Goal: Information Seeking & Learning: Check status

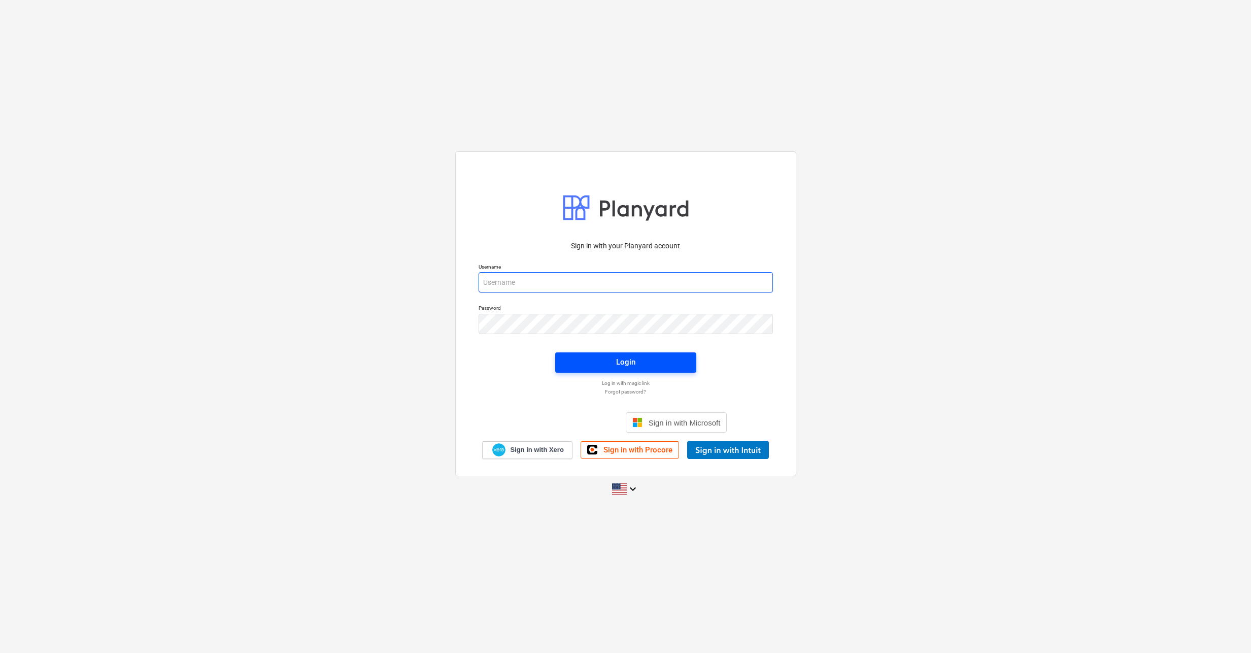
type input "[EMAIL_ADDRESS][DOMAIN_NAME]"
click at [634, 365] on div "Login" at bounding box center [625, 361] width 19 height 13
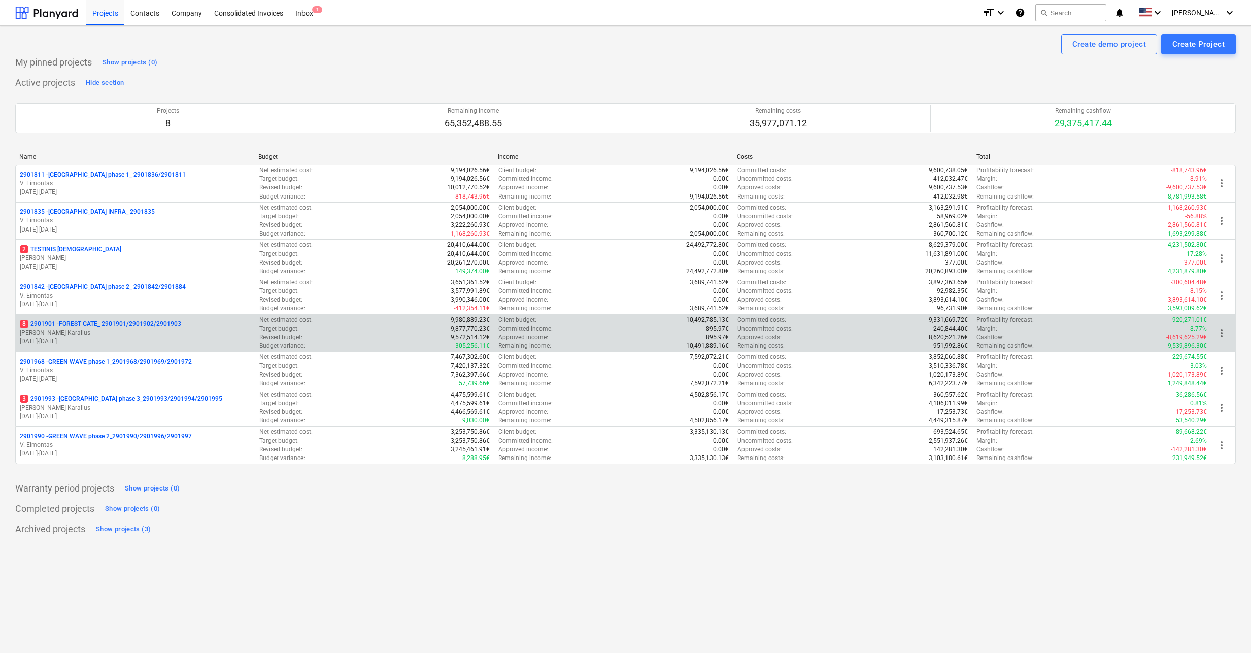
click at [72, 322] on p "8 2901901 - FOREST GATE_ 2901901/2901902/2901903" at bounding box center [100, 324] width 161 height 9
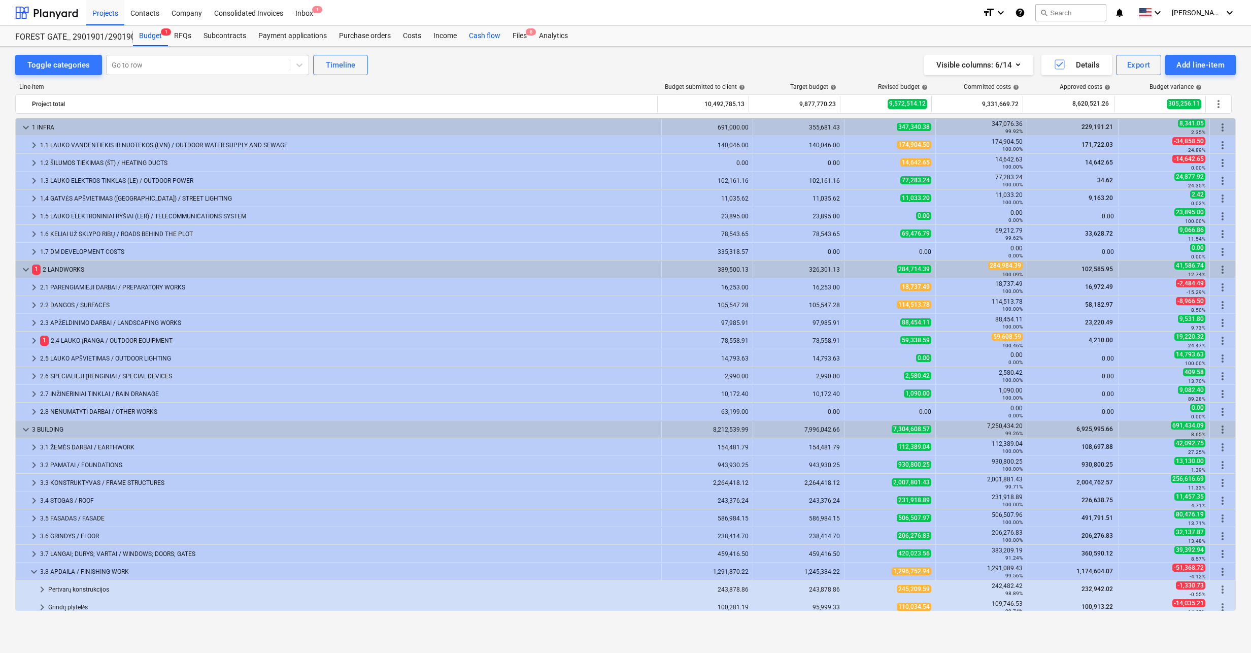
click at [479, 36] on div "Cash flow" at bounding box center [485, 36] width 44 height 20
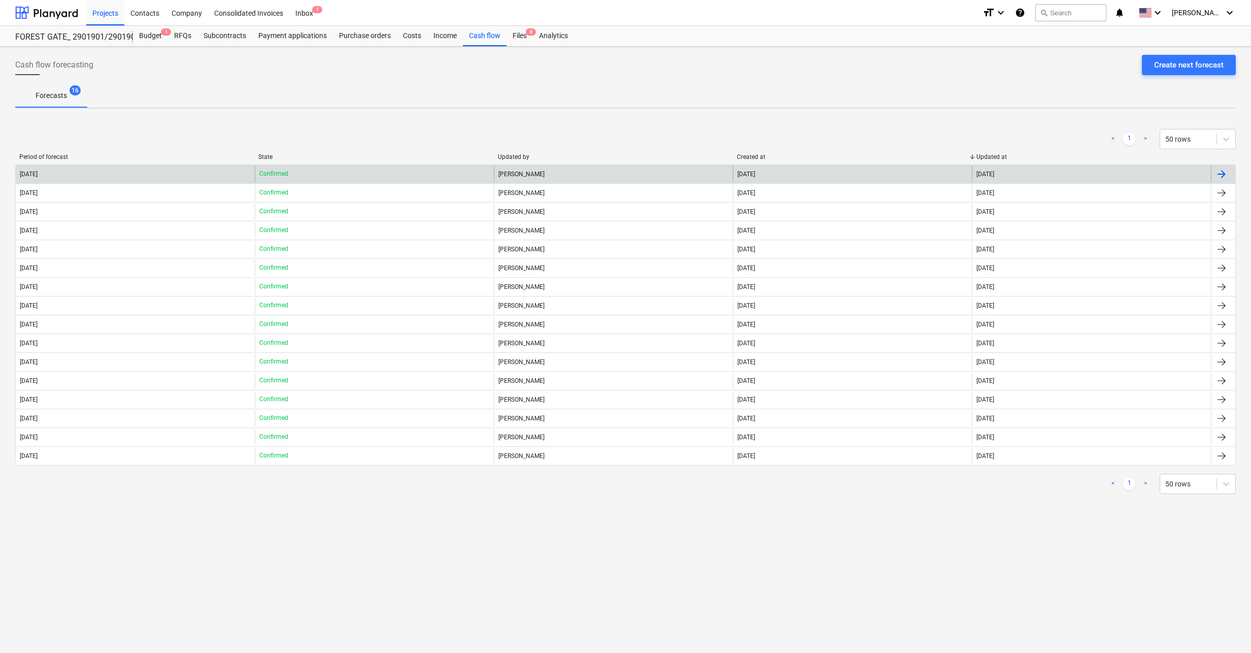
click at [149, 176] on div "[DATE]" at bounding box center [135, 174] width 239 height 16
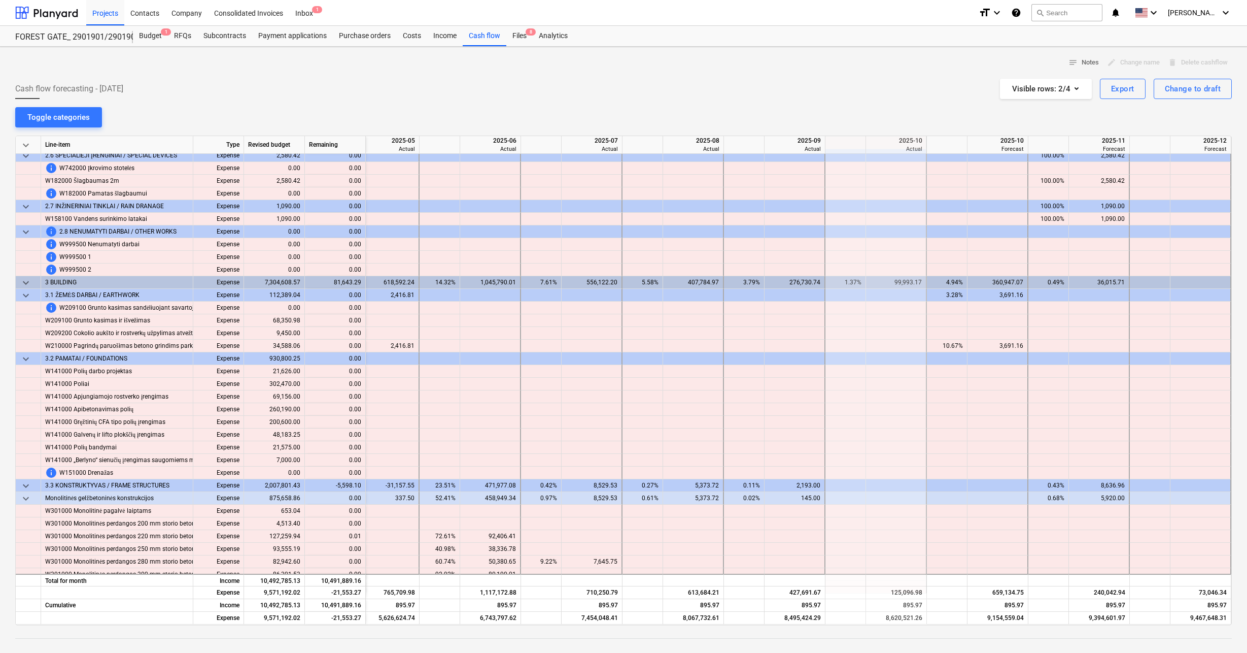
scroll to position [1523, 1574]
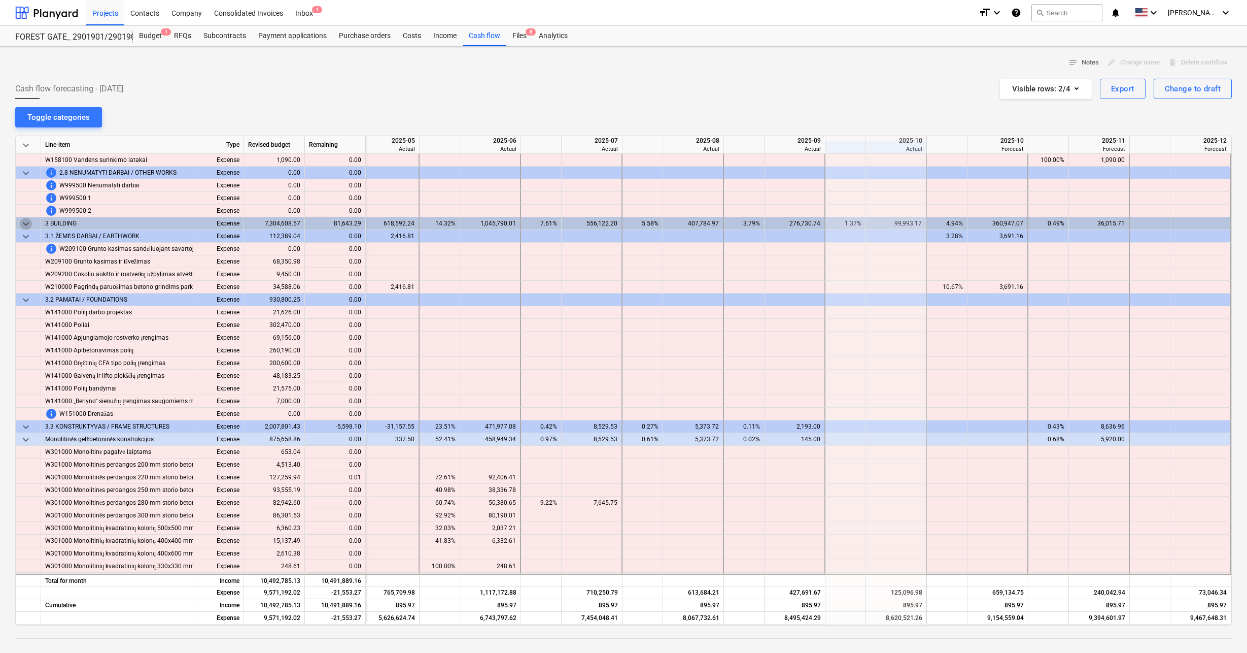
click at [21, 223] on span "keyboard_arrow_down" at bounding box center [26, 224] width 12 height 12
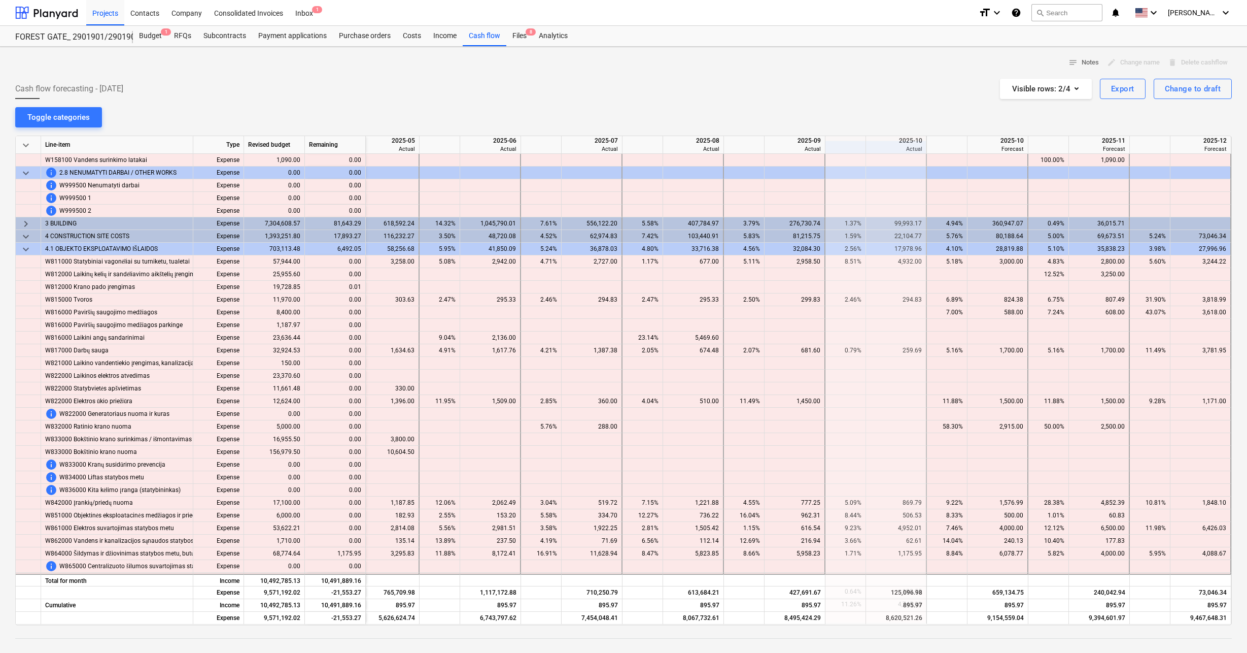
click at [21, 223] on span "keyboard_arrow_right" at bounding box center [26, 224] width 12 height 12
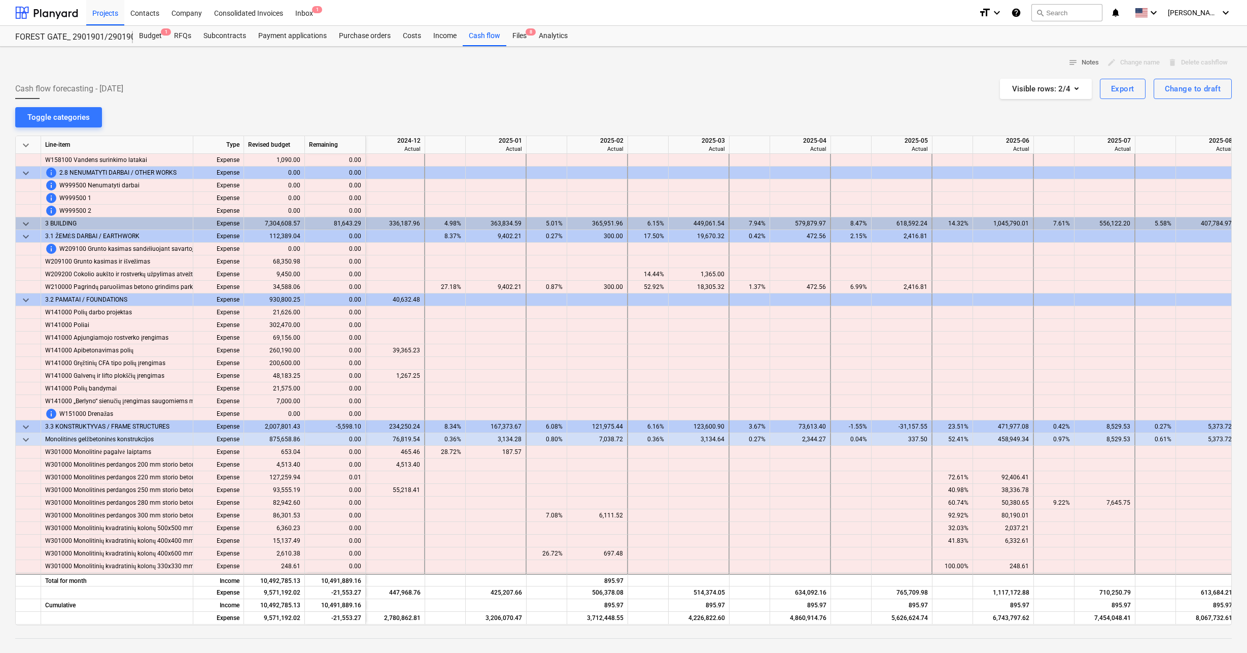
scroll to position [1523, 1054]
click at [457, 443] on div "0.36%" at bounding box center [449, 439] width 32 height 13
drag, startPoint x: 502, startPoint y: 435, endPoint x: 513, endPoint y: 437, distance: 10.8
click at [503, 435] on div "3,134.28" at bounding box center [500, 439] width 52 height 13
click at [561, 439] on div "0.80%" at bounding box center [550, 439] width 32 height 13
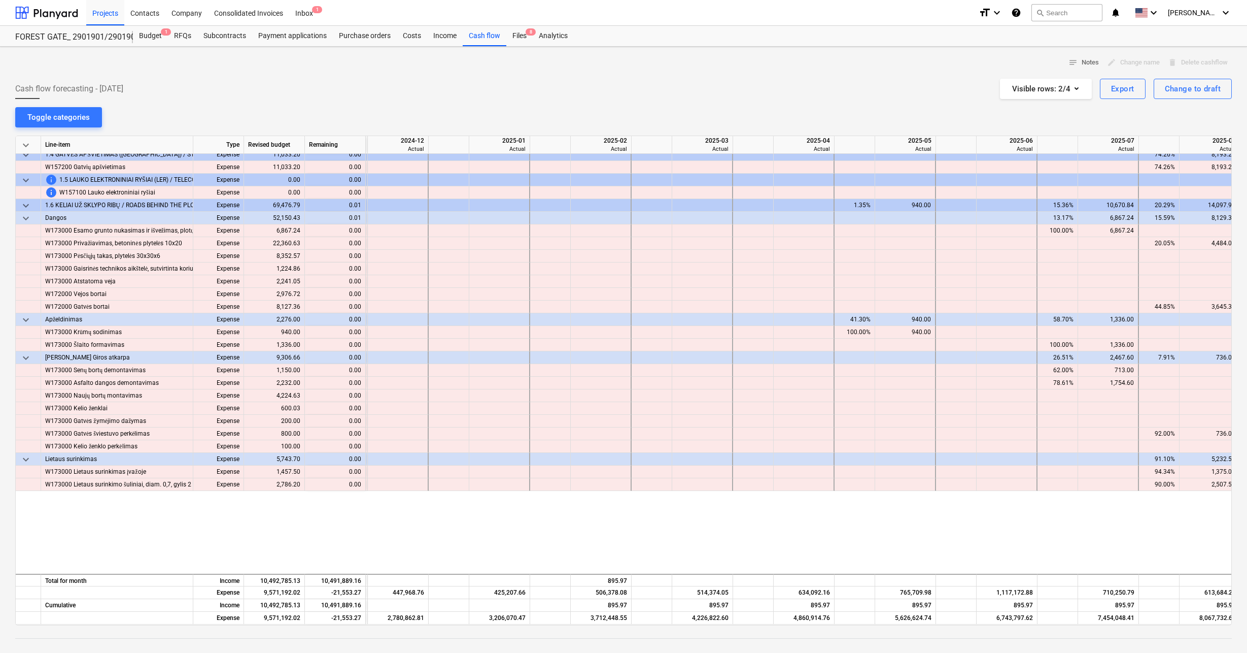
scroll to position [0, 1054]
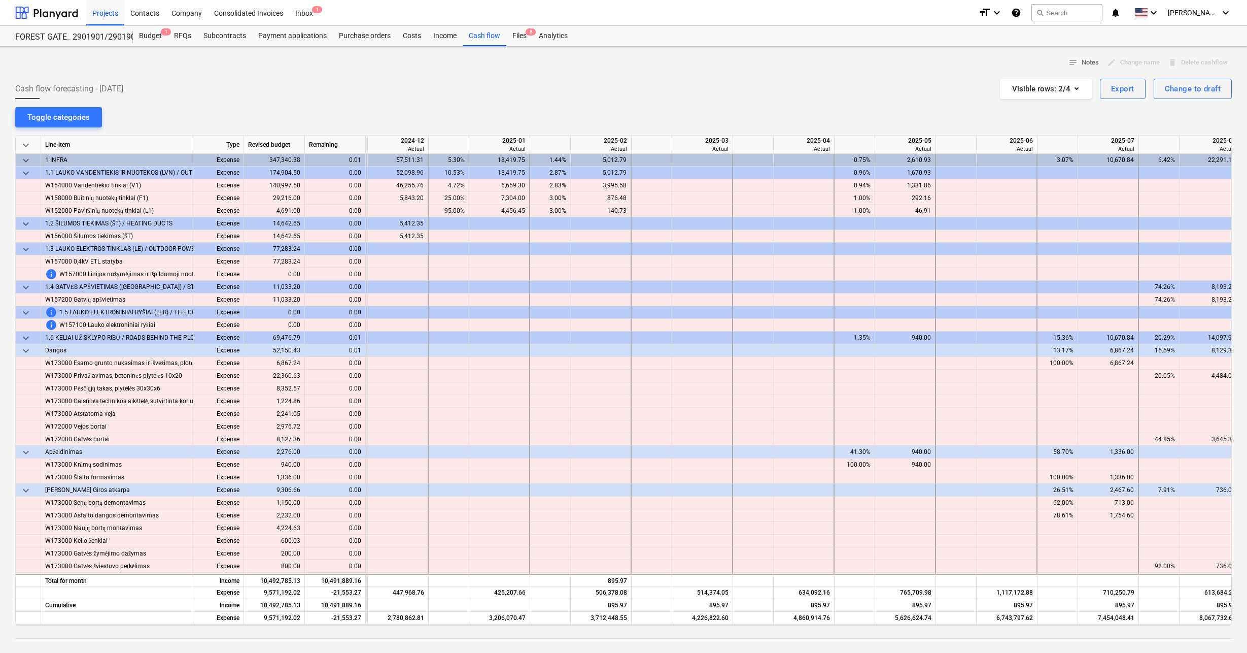
click at [471, 166] on div "18,419.75" at bounding box center [499, 160] width 61 height 13
click at [456, 169] on div "10.53%" at bounding box center [449, 172] width 32 height 13
click at [460, 159] on div "5.30%" at bounding box center [449, 160] width 32 height 13
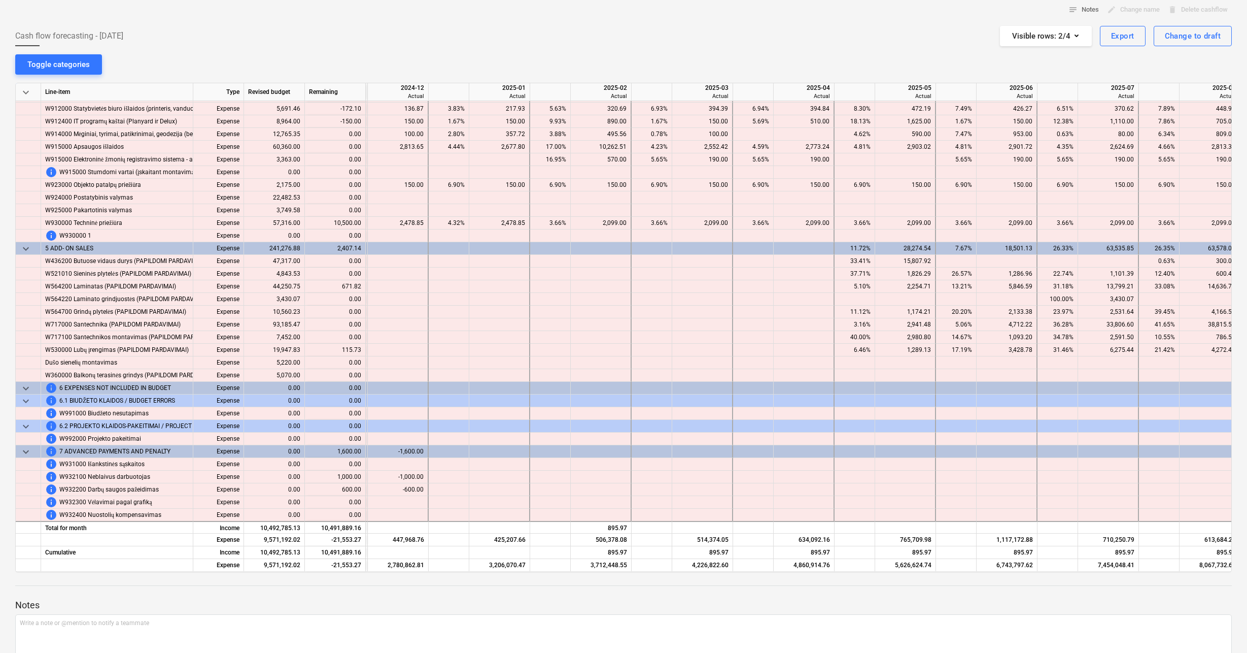
scroll to position [115, 0]
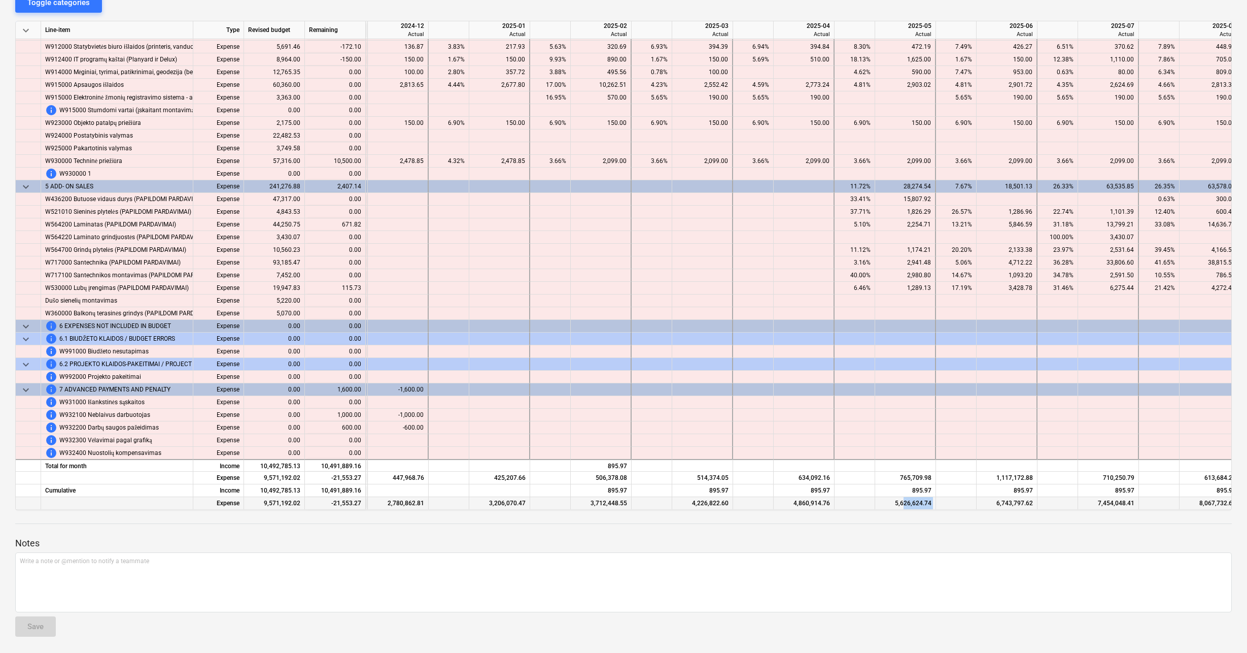
drag, startPoint x: 904, startPoint y: 506, endPoint x: 992, endPoint y: 504, distance: 88.3
click at [0, 0] on div "Expense 9,571,192.02 -21,553.27 2,332,894.04 2,780,862.81 3,206,070.47 3,712,44…" at bounding box center [0, 0] width 0 height 0
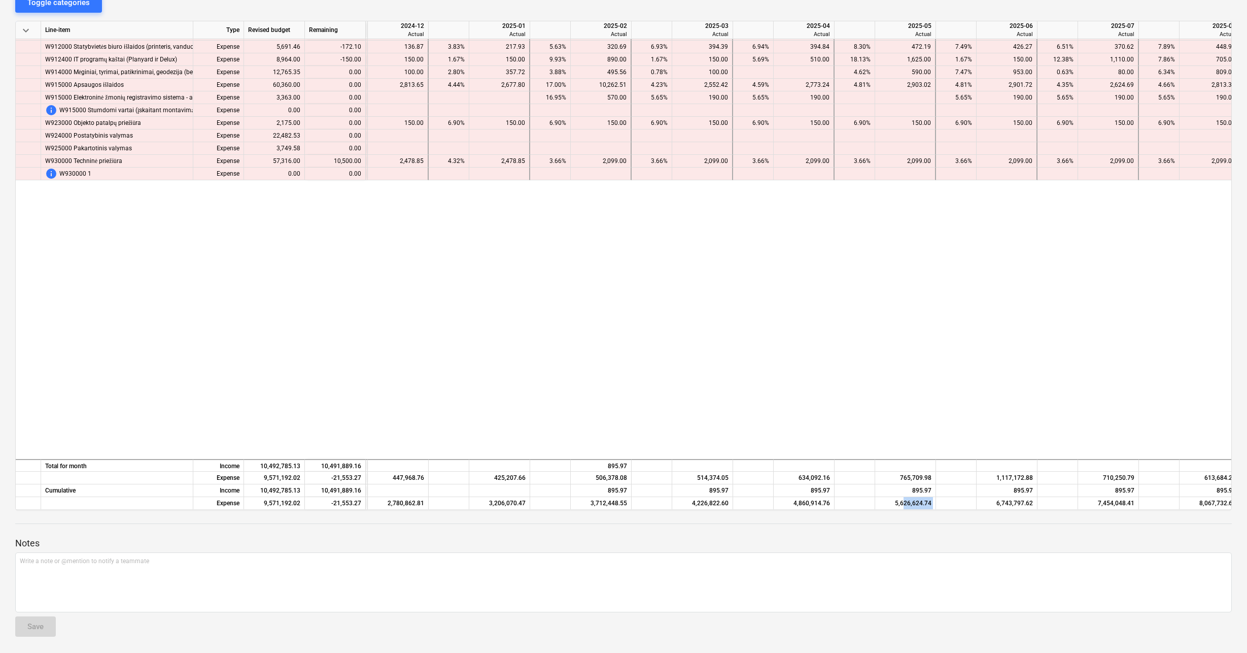
scroll to position [5585, 1054]
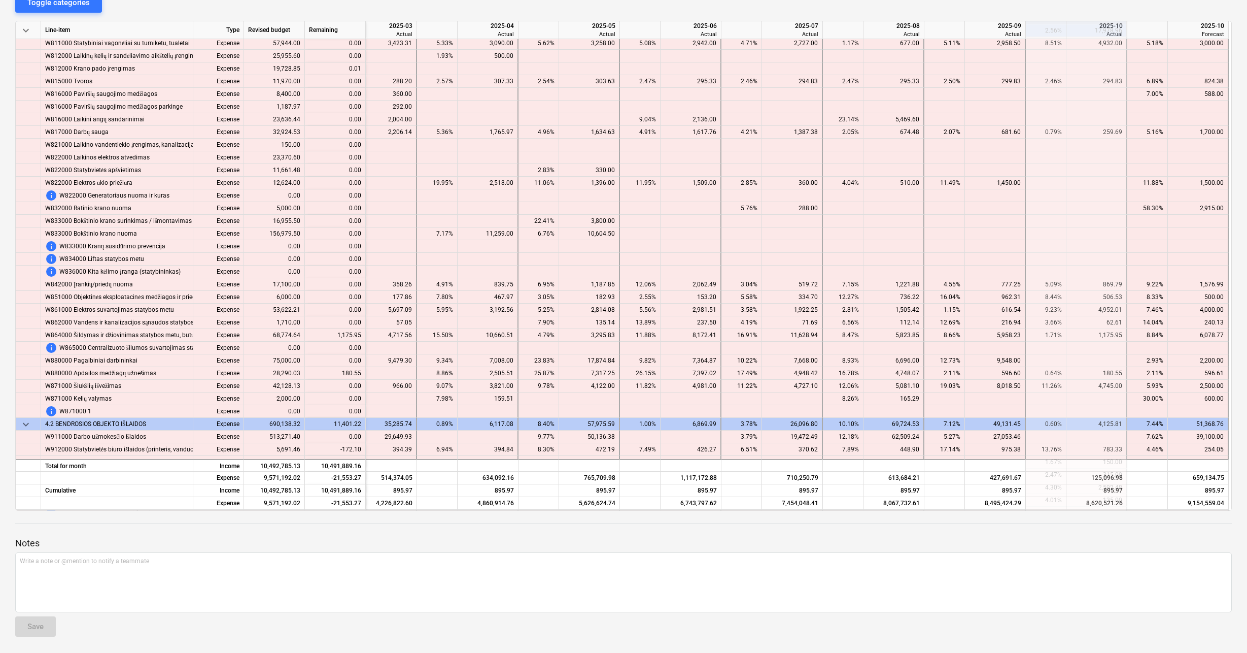
drag, startPoint x: 936, startPoint y: 454, endPoint x: 978, endPoint y: 452, distance: 41.7
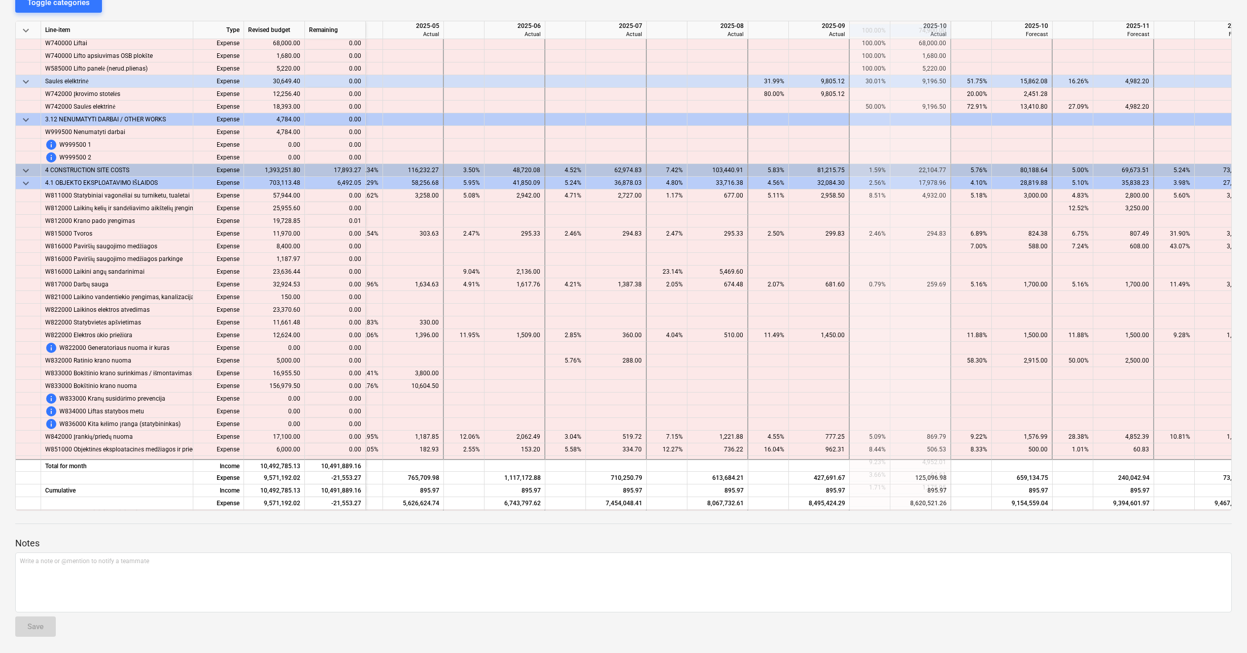
scroll to position [5432, 1574]
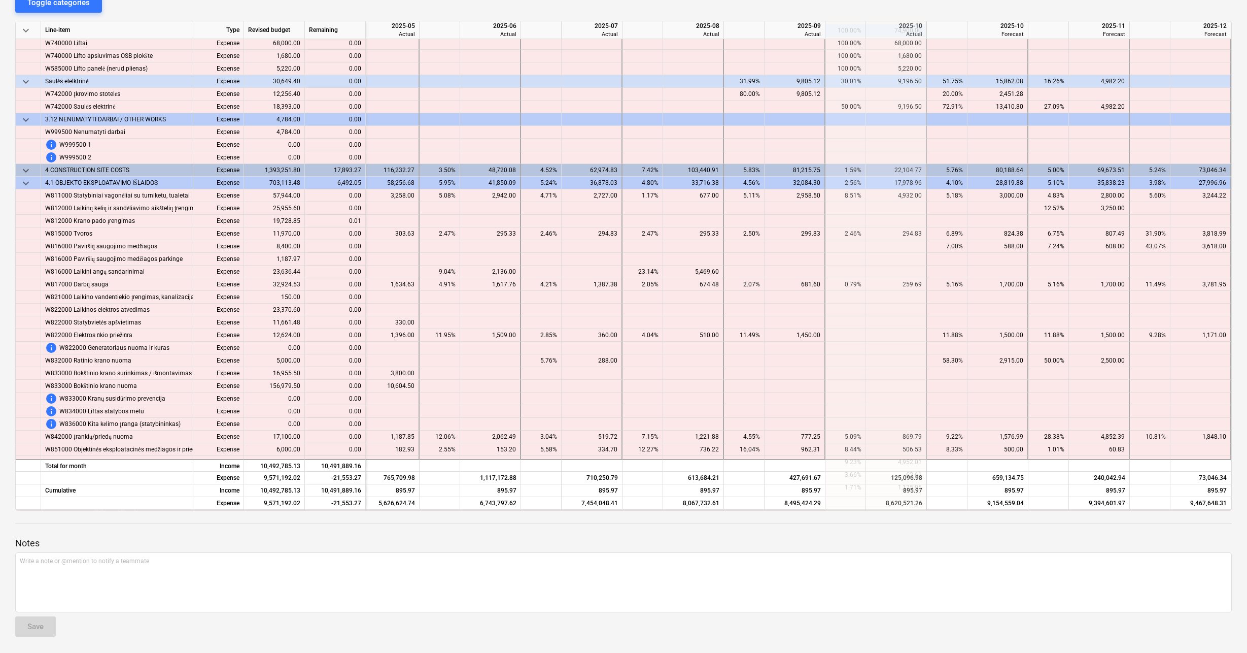
drag, startPoint x: 978, startPoint y: 432, endPoint x: 1038, endPoint y: 430, distance: 59.9
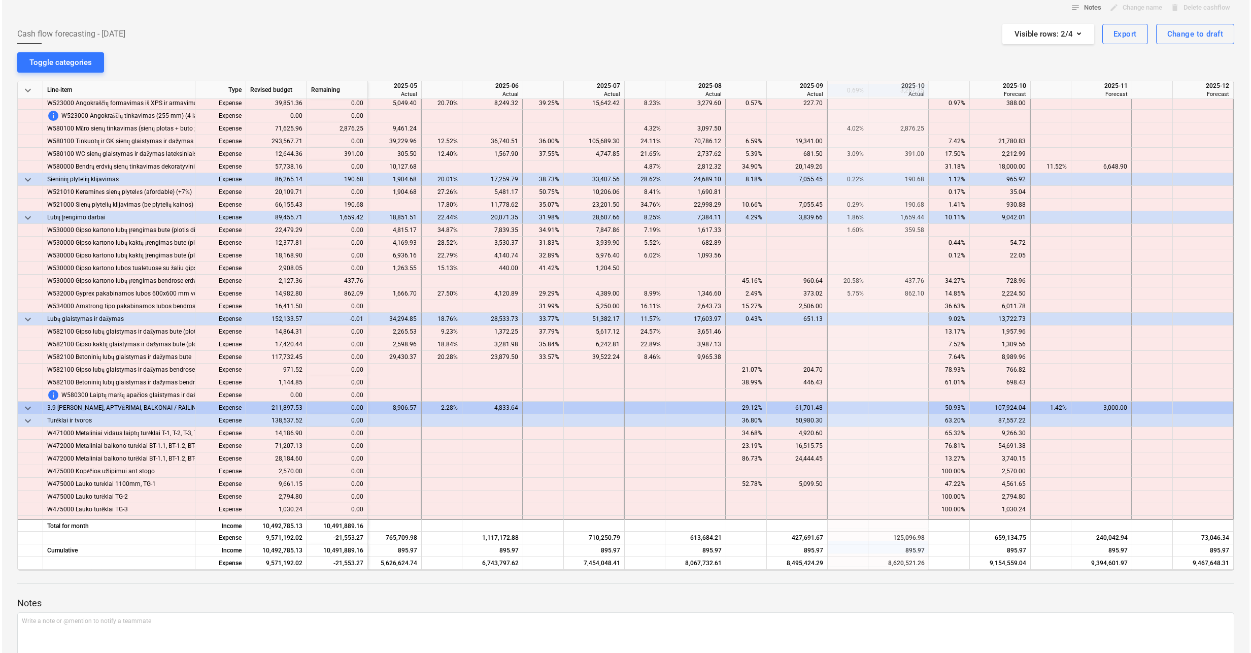
scroll to position [0, 0]
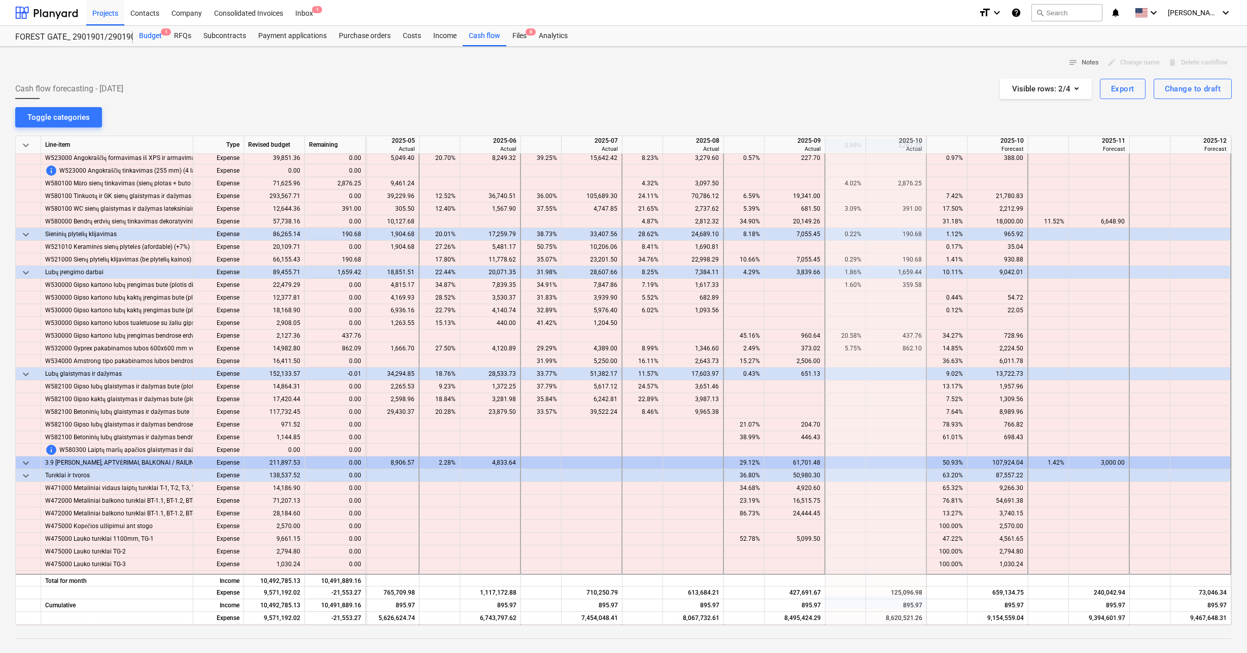
click at [154, 36] on div "Budget 1" at bounding box center [150, 36] width 35 height 20
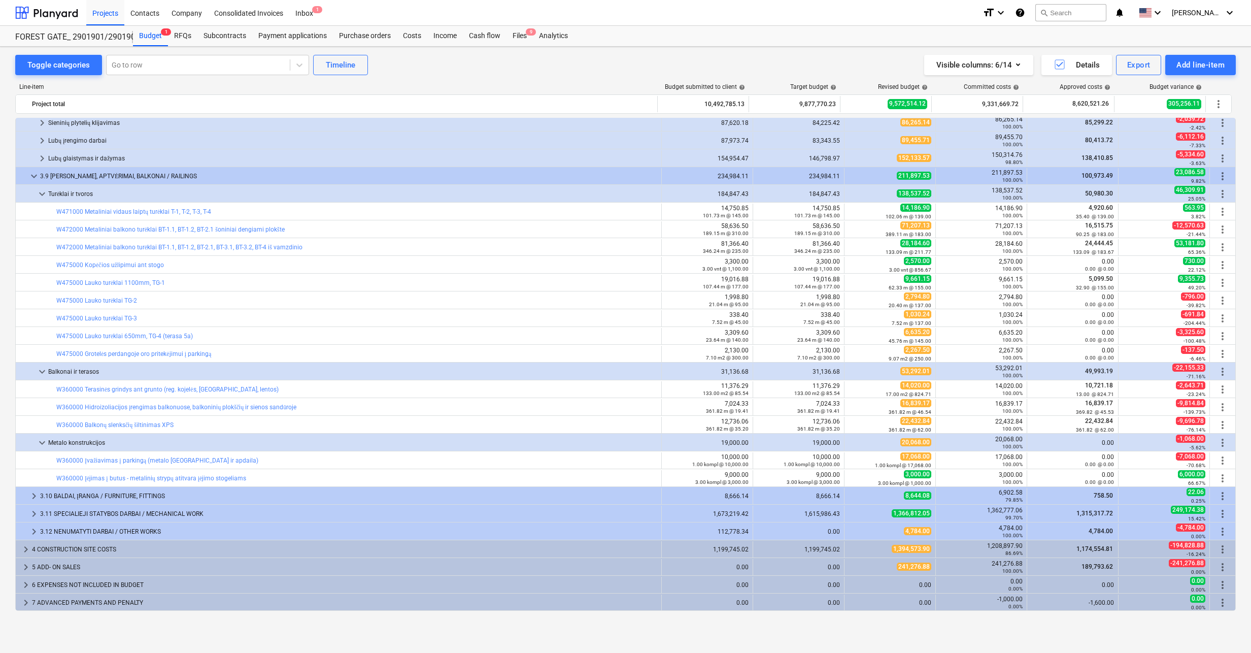
scroll to position [403, 0]
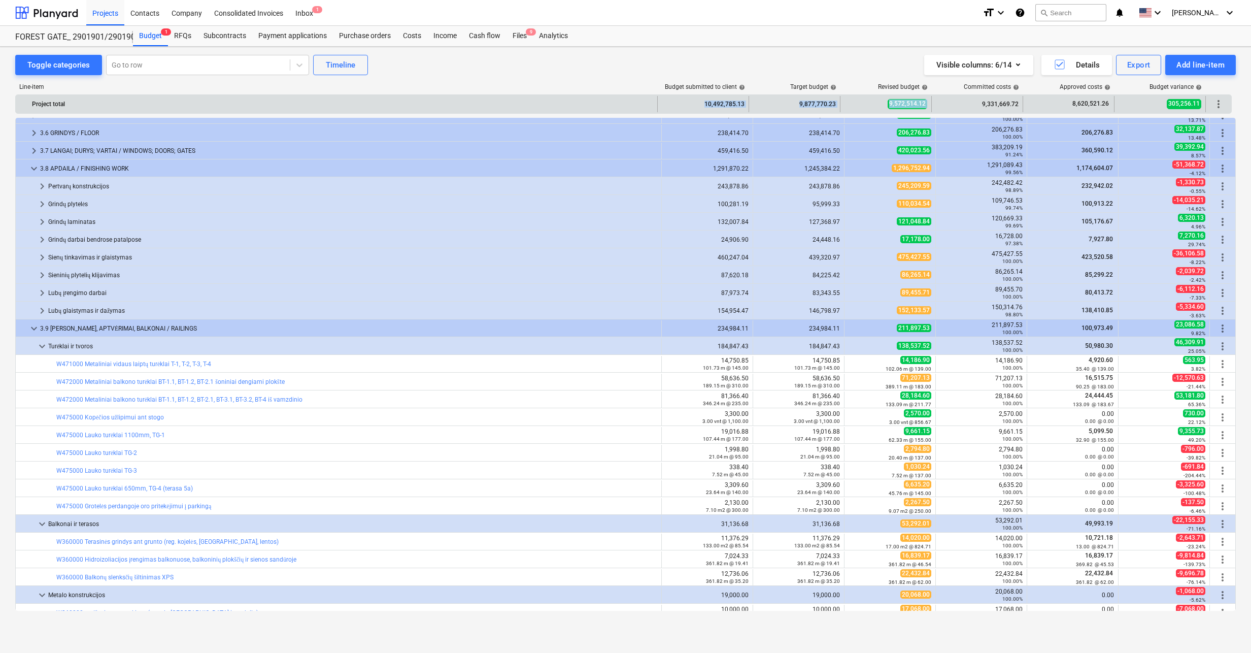
drag, startPoint x: 695, startPoint y: 103, endPoint x: 972, endPoint y: 105, distance: 277.6
click at [972, 105] on div "Project total 10,492,785.13 9,877,770.23 9,572,514.12 9,331,669.72 8,620,521.26…" at bounding box center [623, 104] width 1215 height 16
click at [972, 105] on div "9,331,669.72" at bounding box center [977, 104] width 83 height 16
click at [849, 102] on div "9,572,514.12" at bounding box center [885, 104] width 83 height 16
